Goal: Obtain resource: Obtain resource

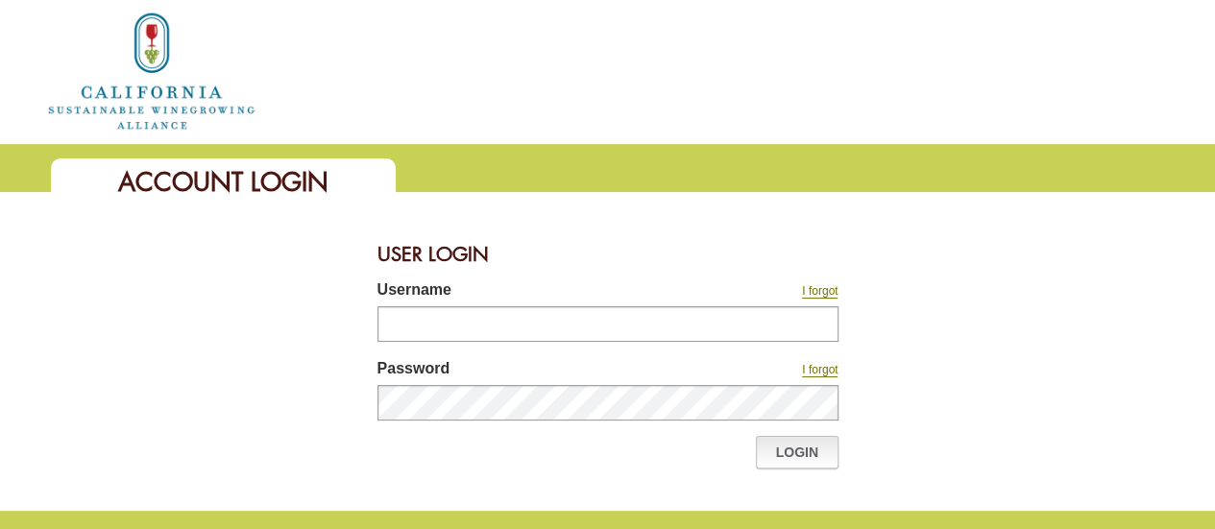
type input "********"
click at [821, 450] on link "Login" at bounding box center [797, 452] width 83 height 33
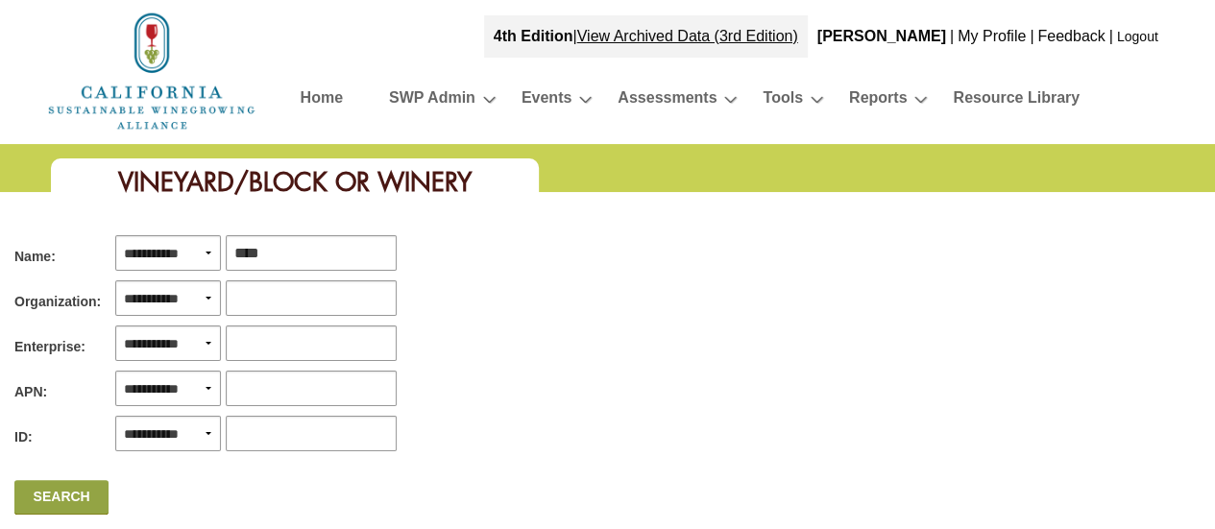
type input "*****"
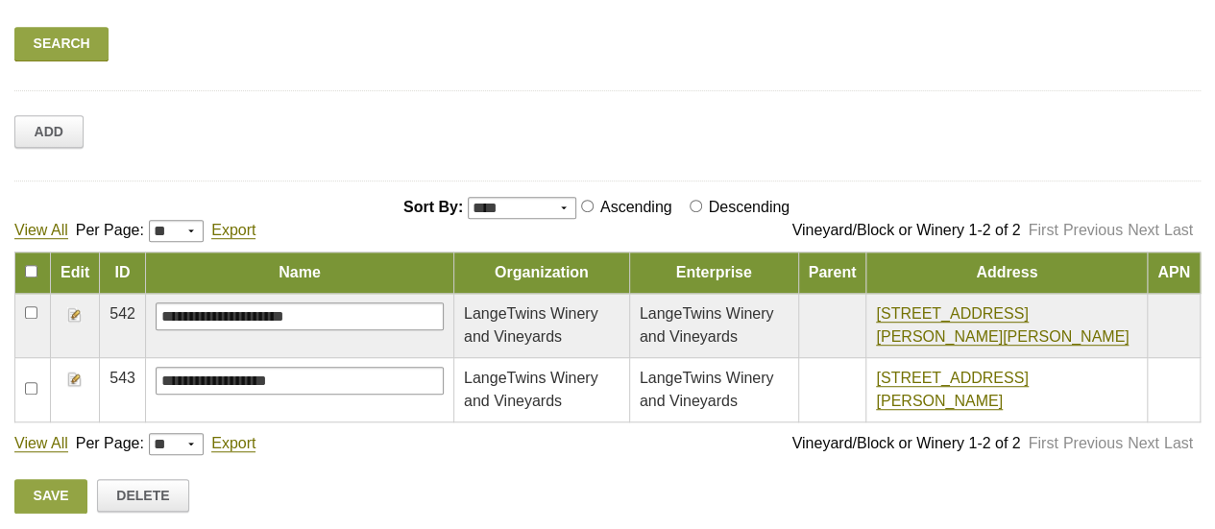
scroll to position [480, 0]
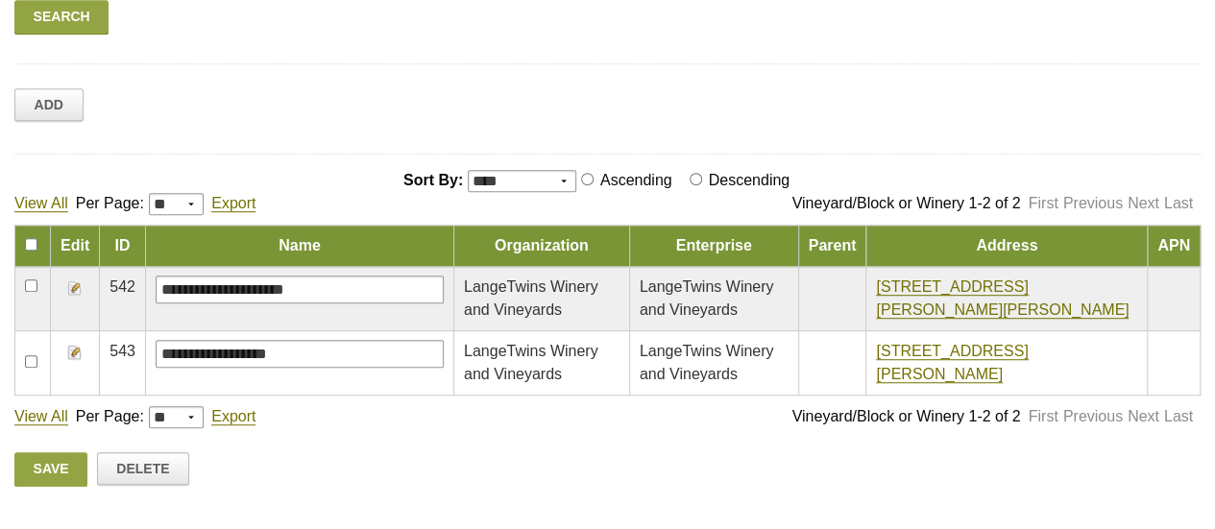
click at [77, 349] on img at bounding box center [74, 352] width 15 height 15
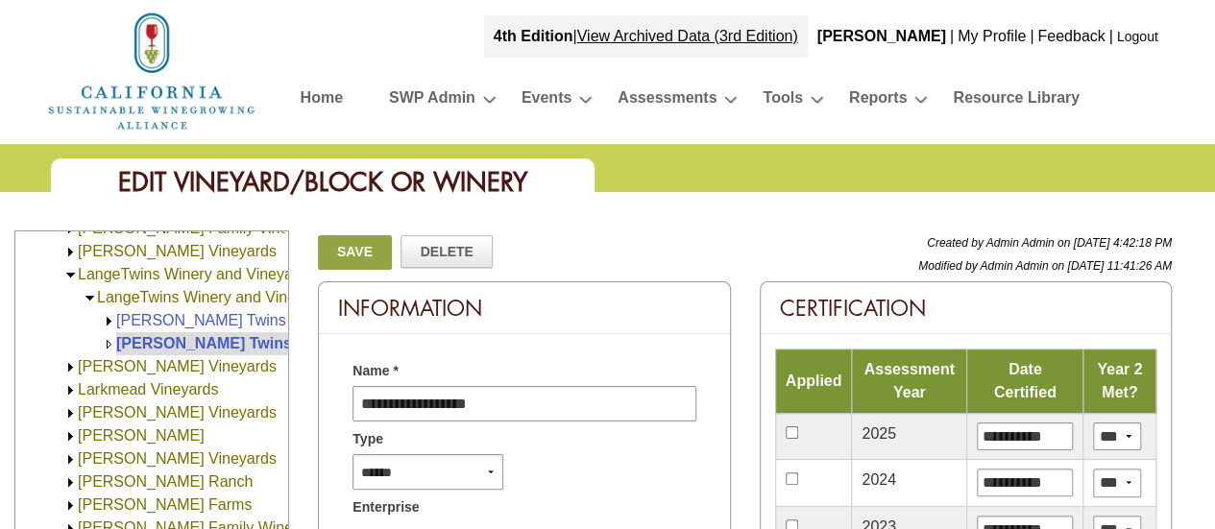
scroll to position [1210, 0]
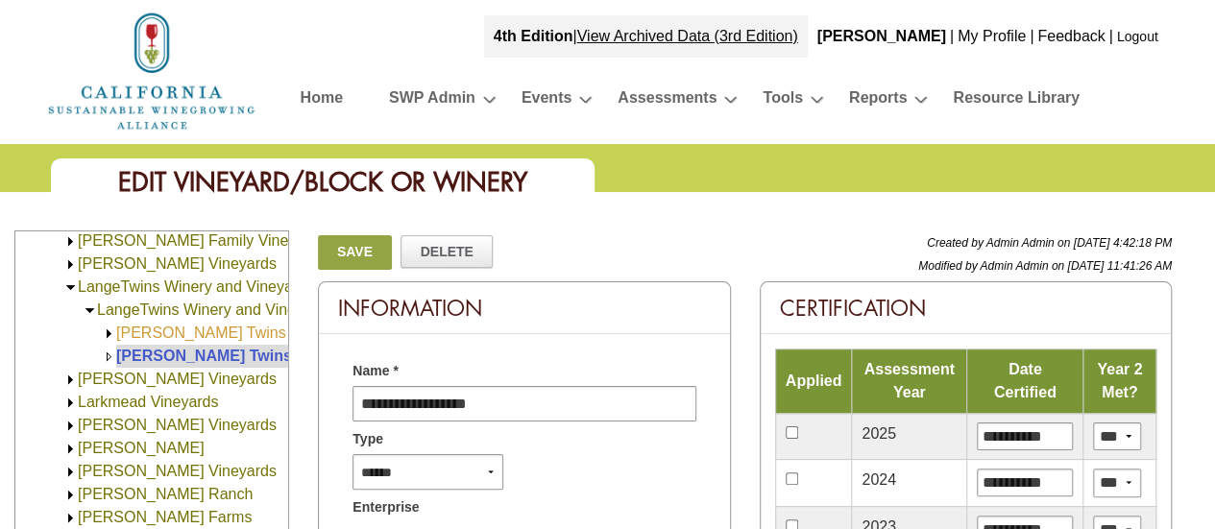
click at [190, 330] on link "[PERSON_NAME] Twins Vineyards (0)" at bounding box center [248, 333] width 265 height 16
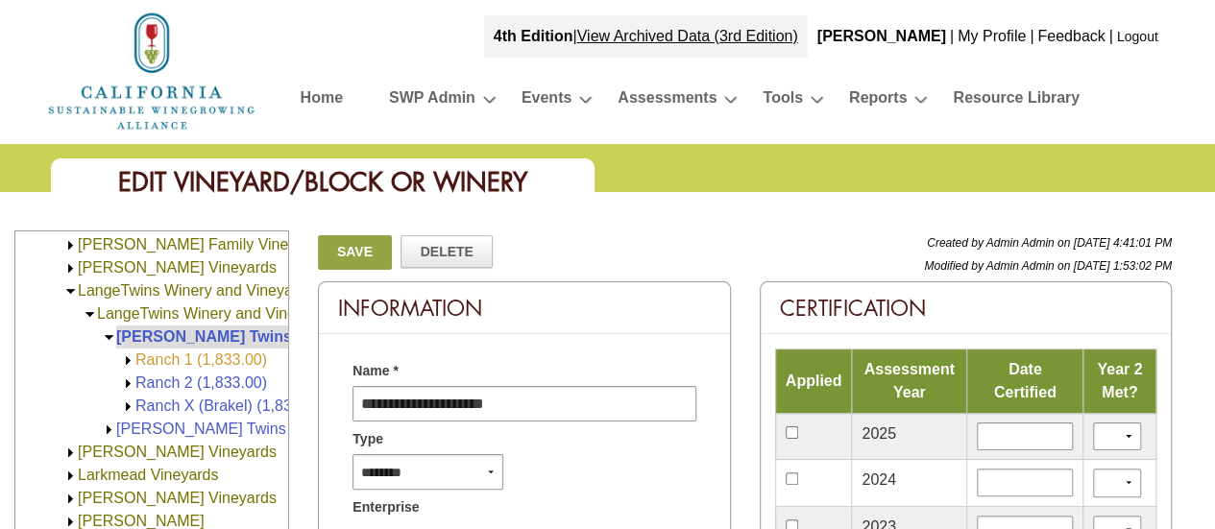
click at [146, 357] on link "Ranch 1 (1,833.00)" at bounding box center [201, 360] width 132 height 16
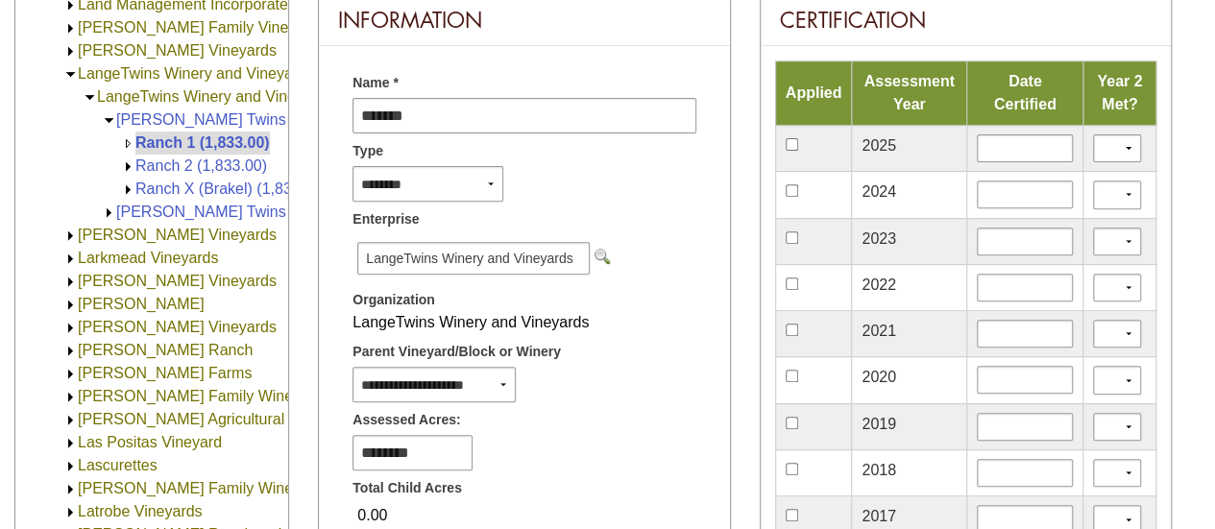
scroll to position [1133, 0]
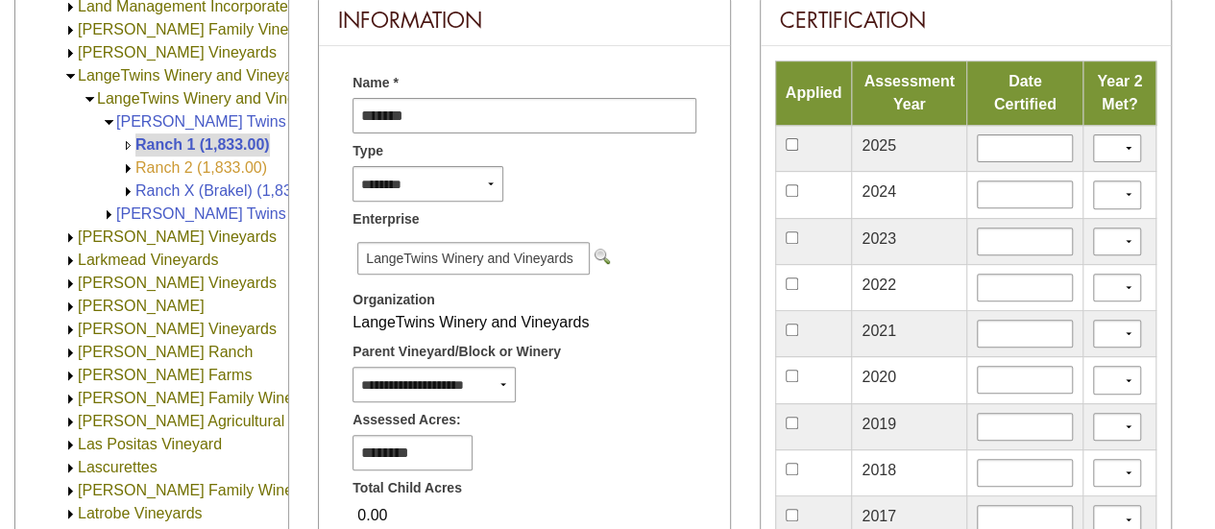
click at [181, 172] on link "Ranch 2 (1,833.00)" at bounding box center [201, 167] width 132 height 16
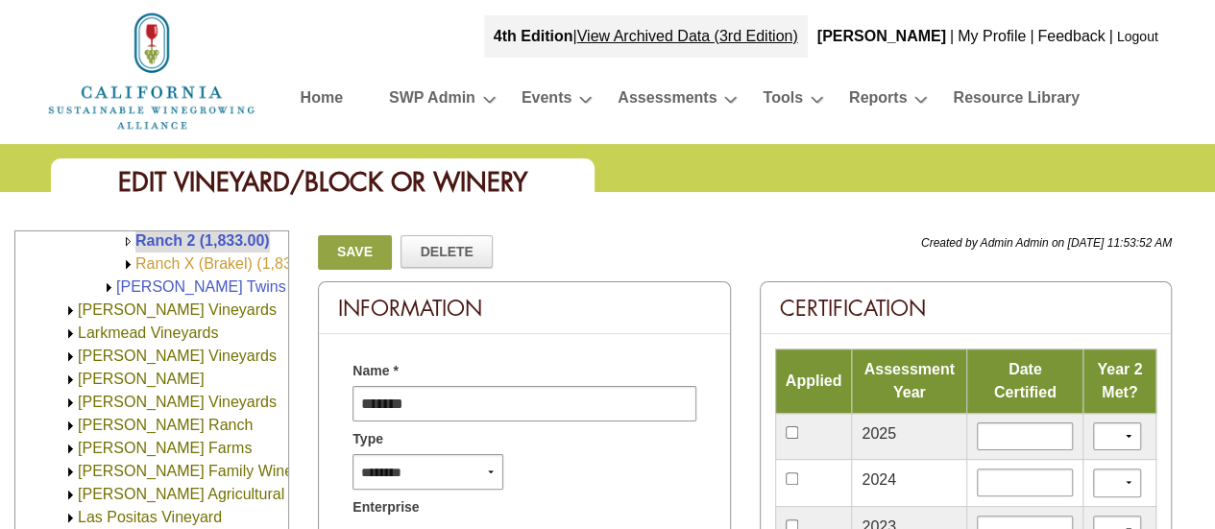
click at [175, 257] on link "Ranch X (Brakel) (1,833.00)" at bounding box center [230, 264] width 191 height 16
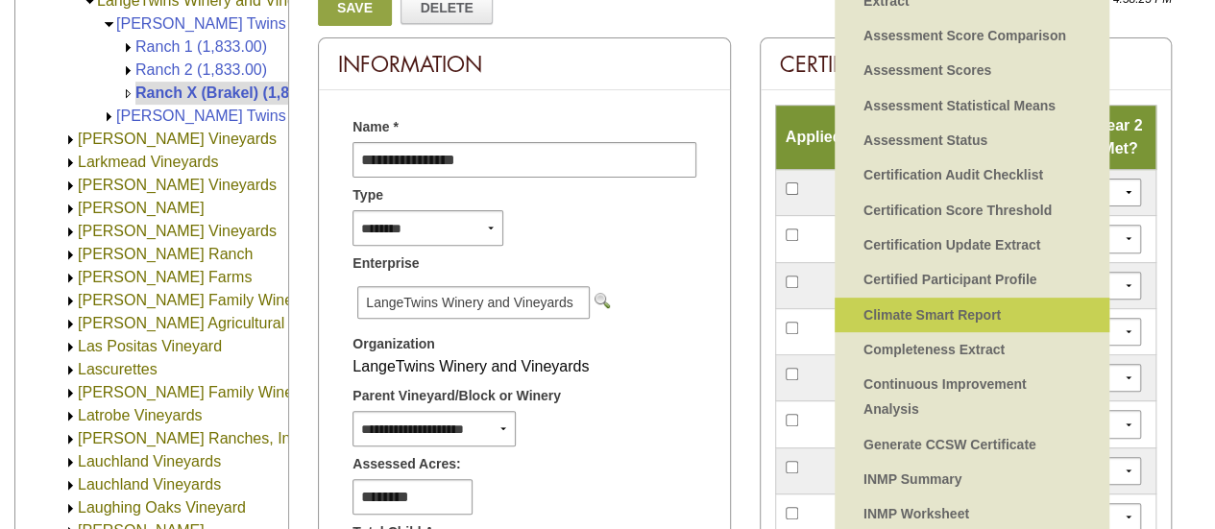
scroll to position [288, 0]
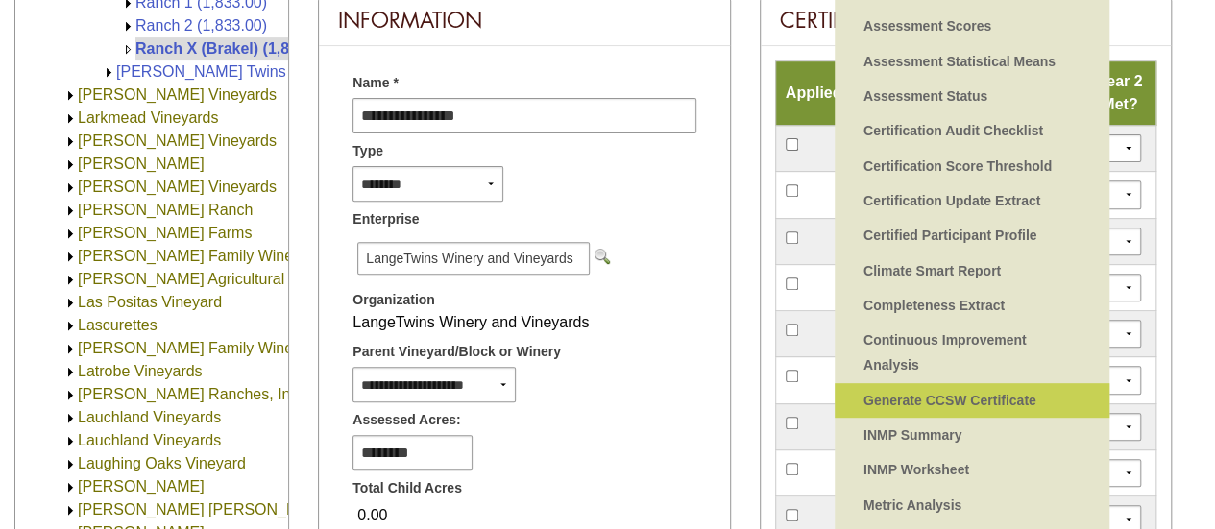
click at [899, 396] on link "Generate CCSW Certificate" at bounding box center [972, 400] width 236 height 35
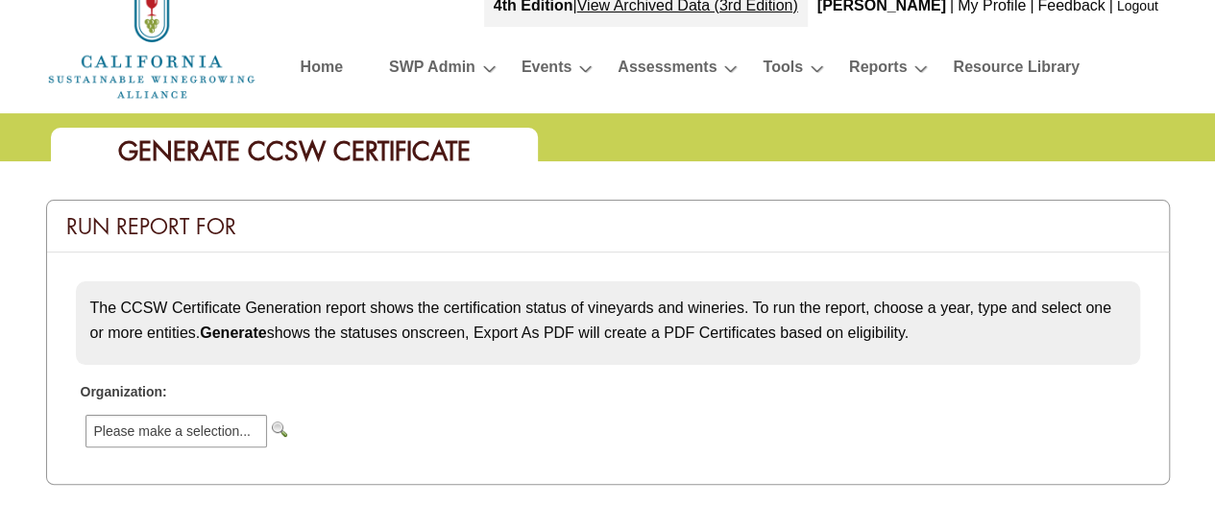
scroll to position [202, 0]
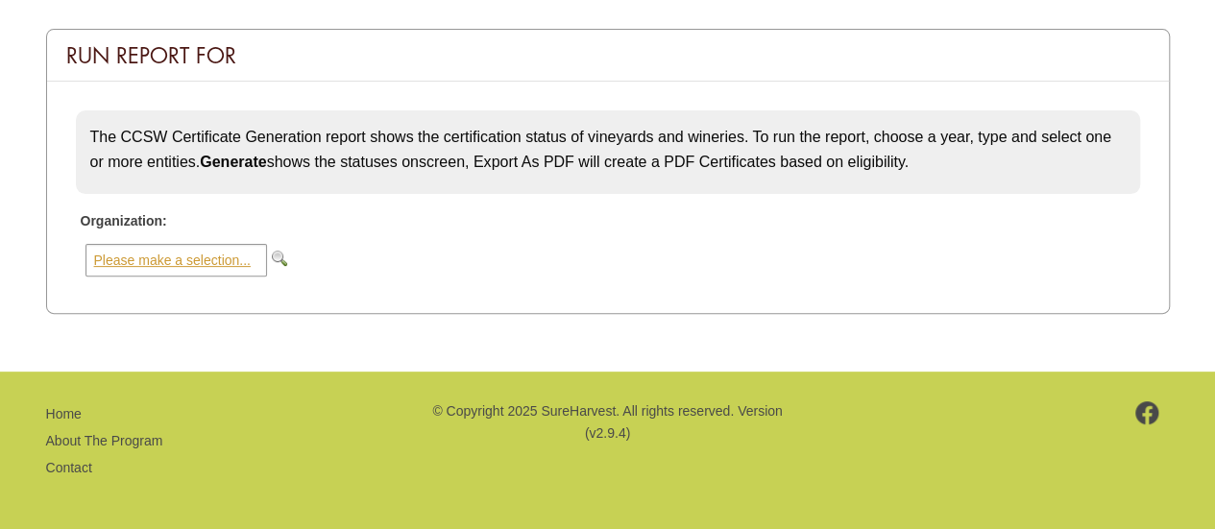
click at [138, 247] on span "Please make a selection..." at bounding box center [176, 260] width 182 height 33
click at [164, 256] on span "Please make a selection..." at bounding box center [176, 260] width 182 height 33
click at [275, 255] on input "image" at bounding box center [279, 258] width 15 height 15
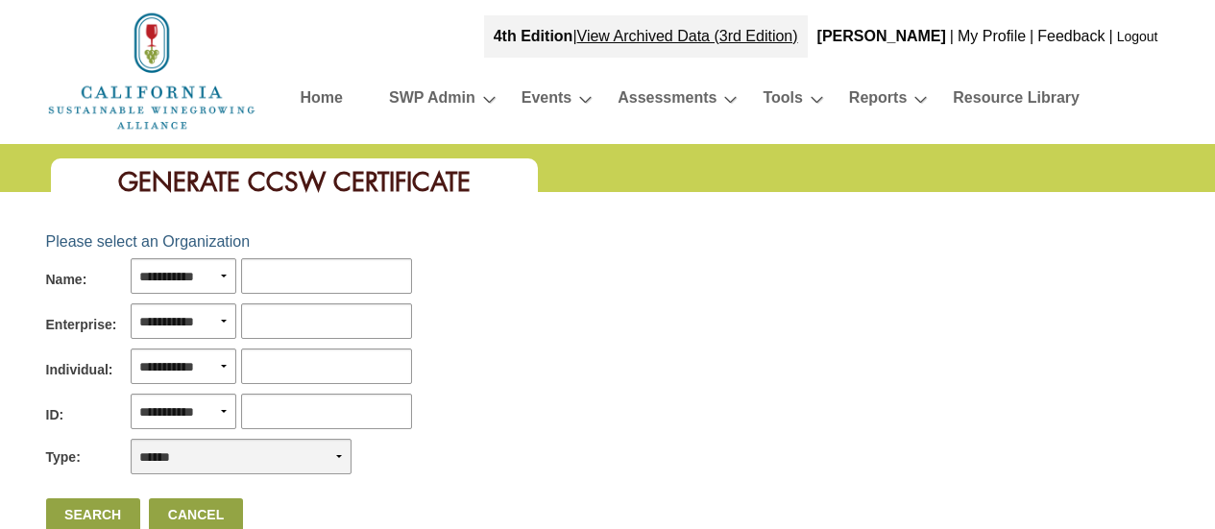
scroll to position [202, 0]
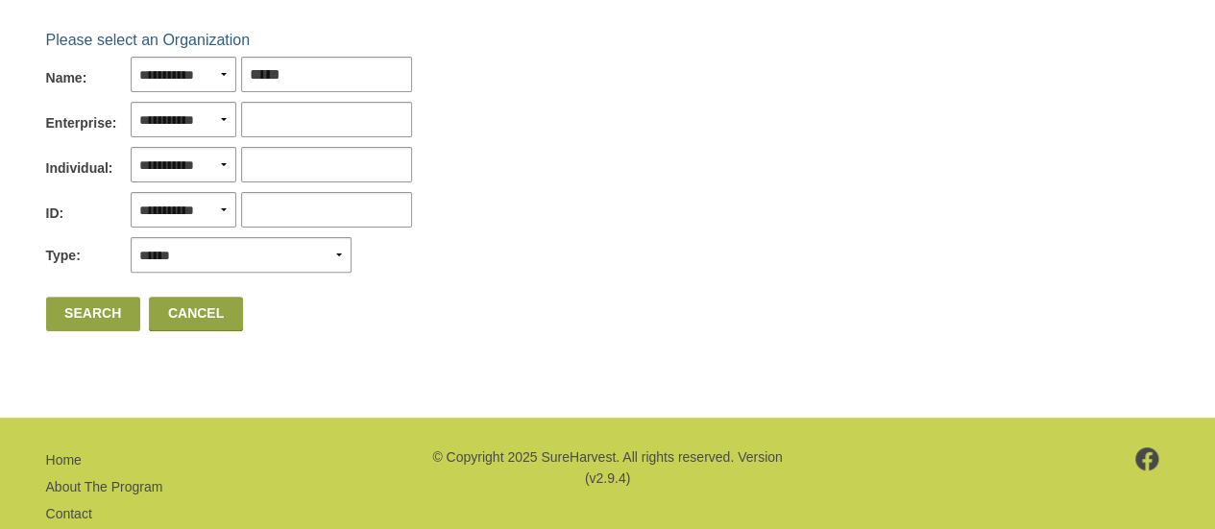
type input "*****"
click at [86, 314] on link "Search" at bounding box center [93, 314] width 94 height 35
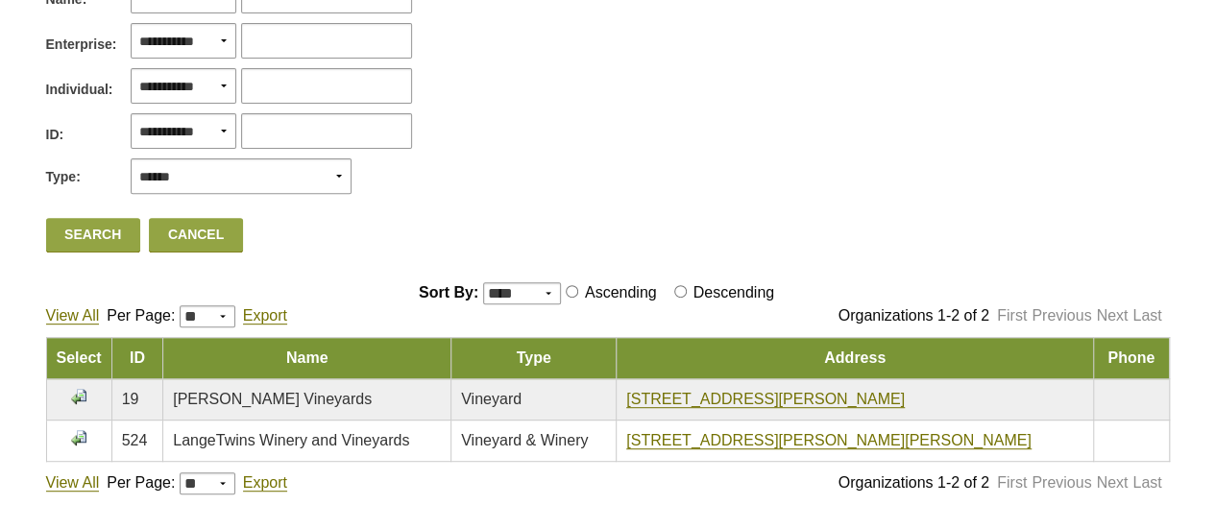
scroll to position [460, 0]
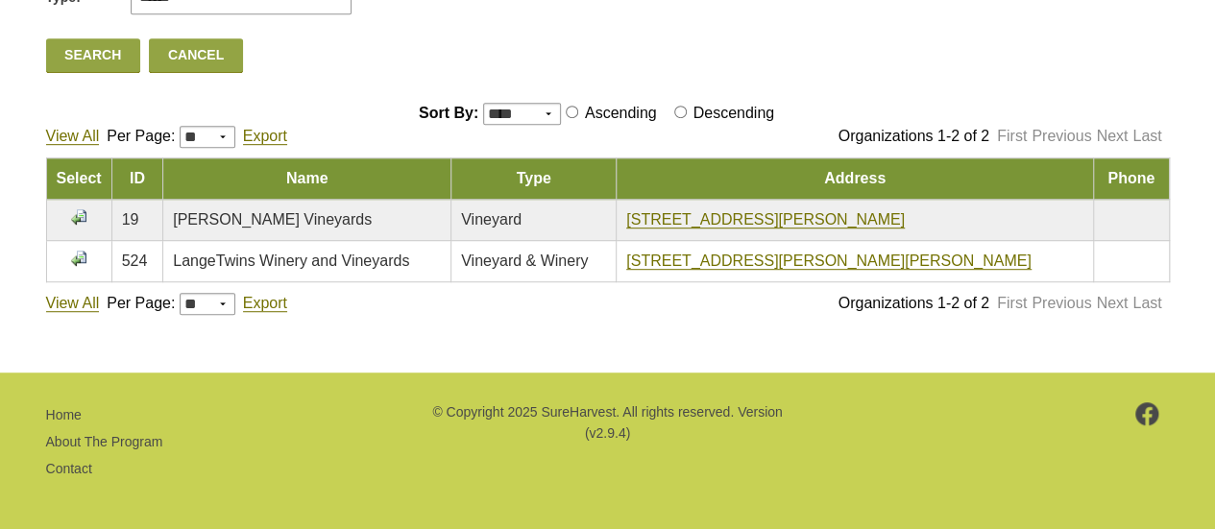
click at [75, 256] on input "image" at bounding box center [78, 258] width 15 height 15
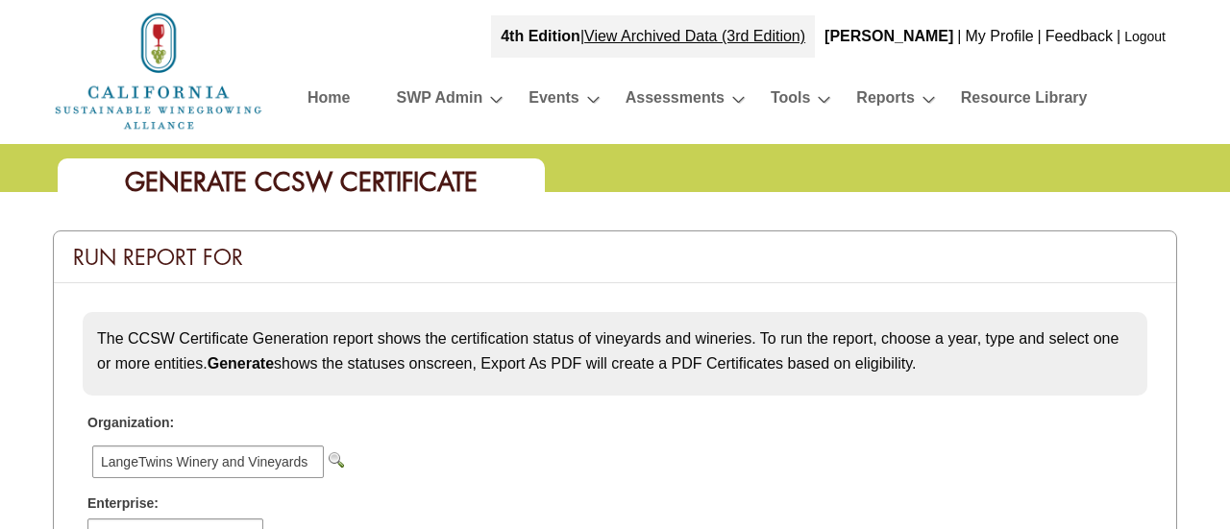
select select
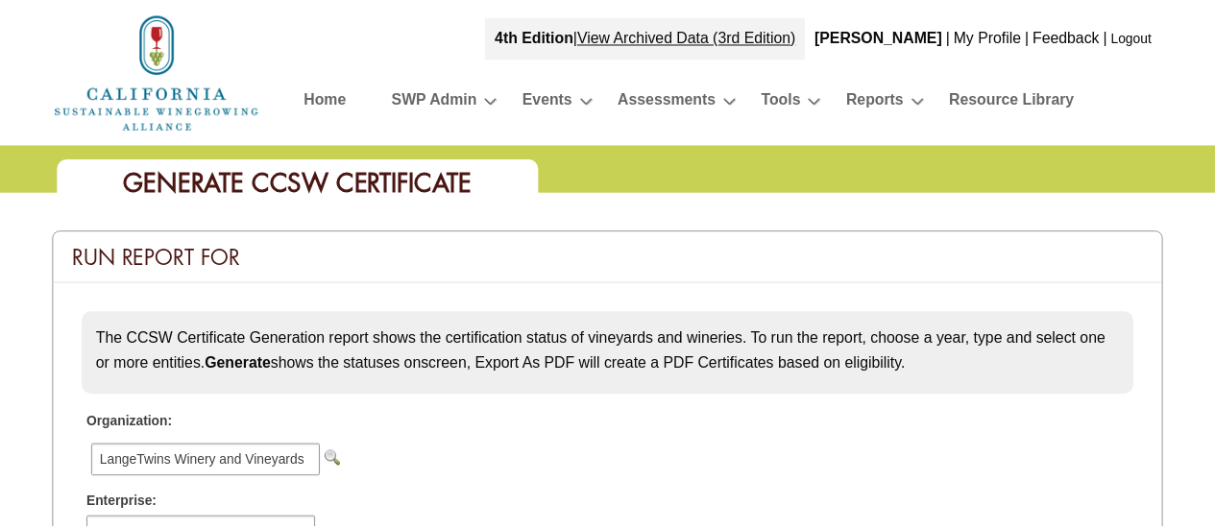
scroll to position [460, 0]
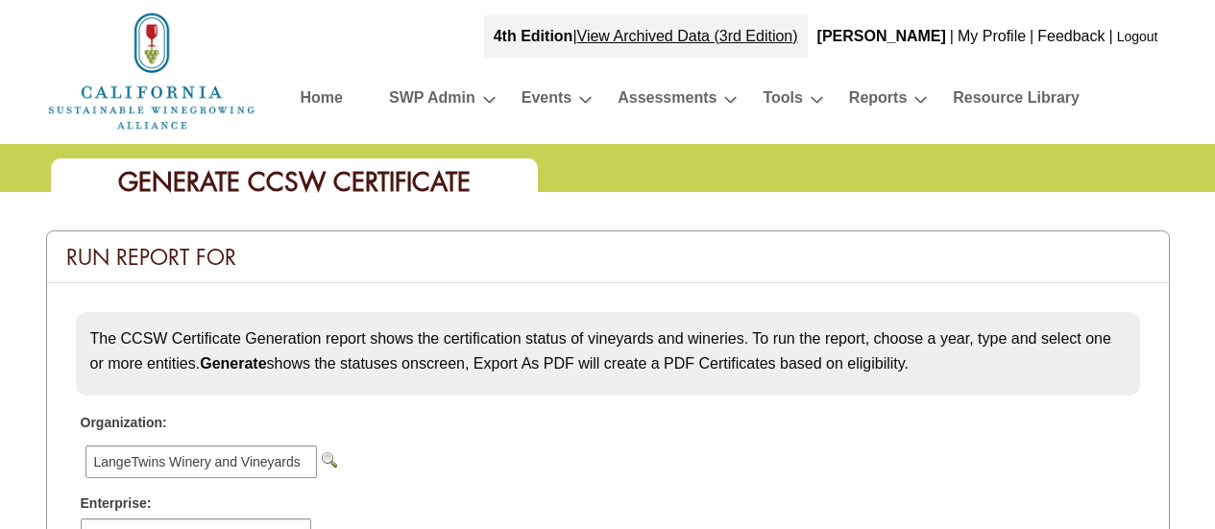
scroll to position [460, 0]
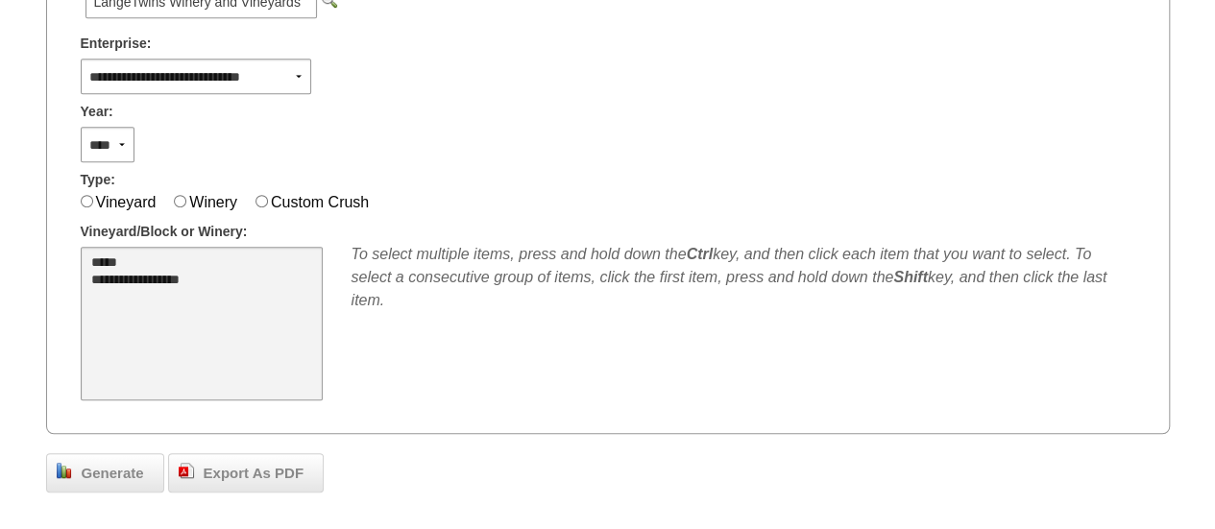
select select "***"
click at [167, 287] on option "**********" at bounding box center [191, 281] width 204 height 17
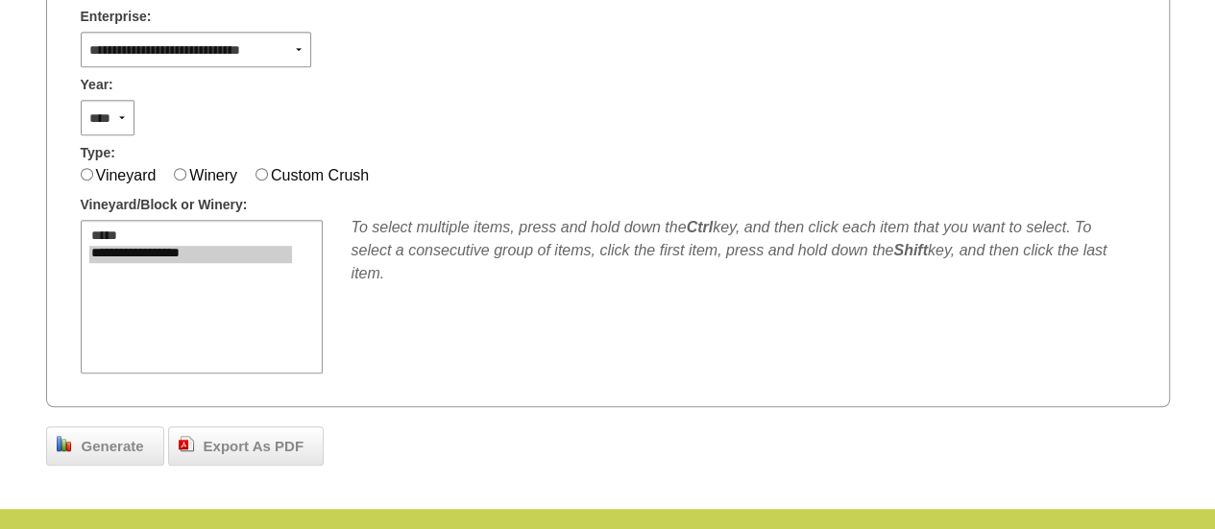
scroll to position [556, 0]
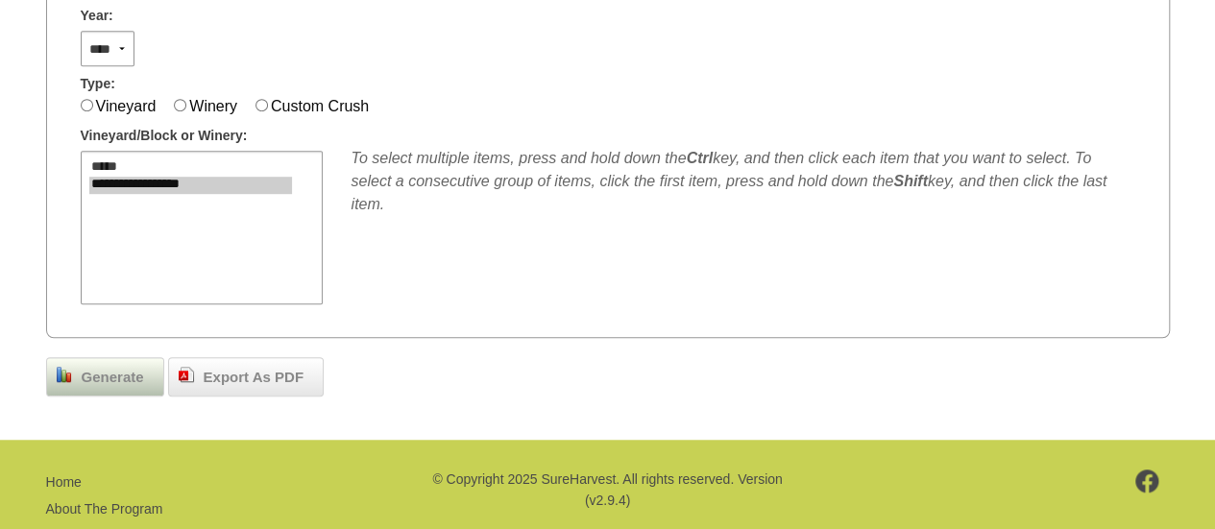
click at [81, 374] on span "Generate" at bounding box center [113, 378] width 82 height 22
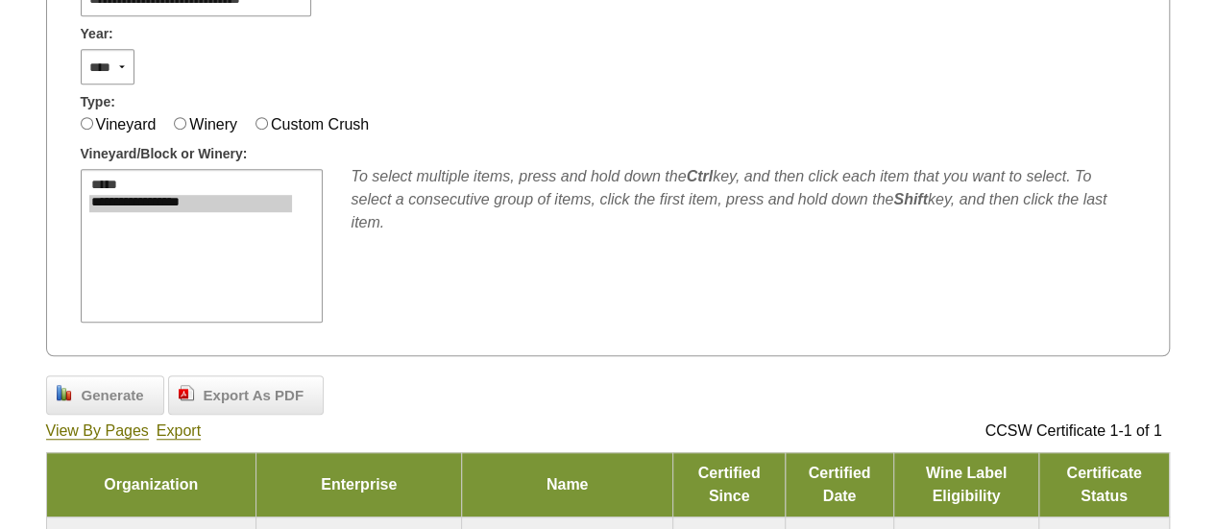
scroll to position [556, 0]
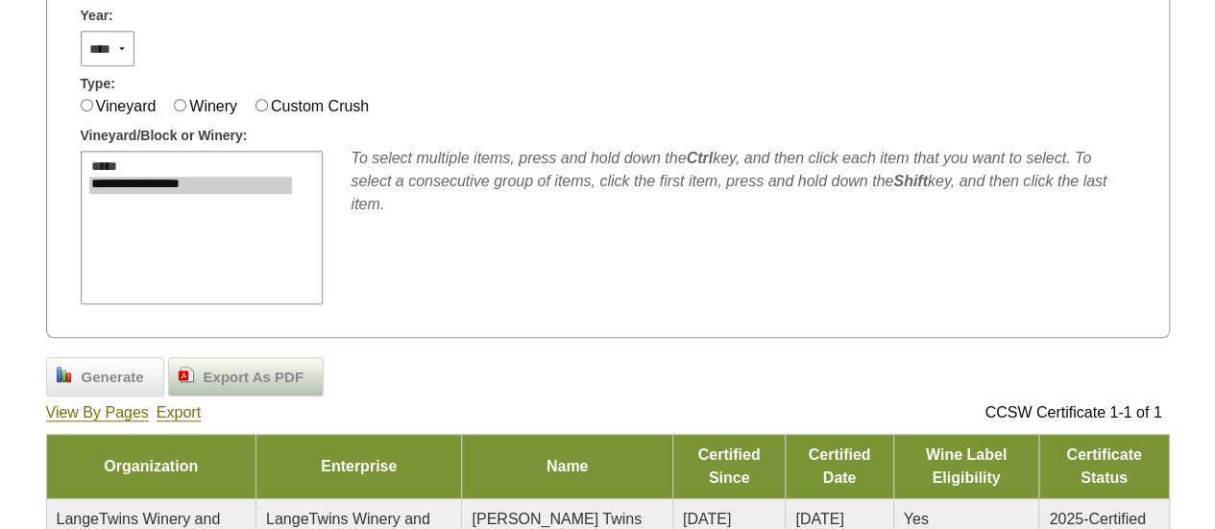
click at [272, 393] on div "Export As PDF" at bounding box center [246, 377] width 156 height 40
